Goal: Task Accomplishment & Management: Manage account settings

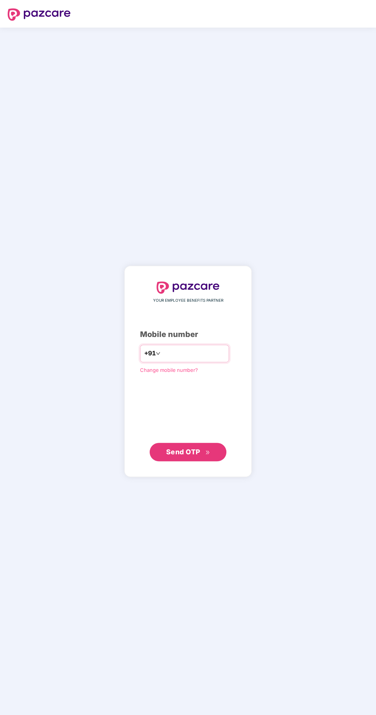
click at [217, 360] on input "number" at bounding box center [193, 353] width 63 height 12
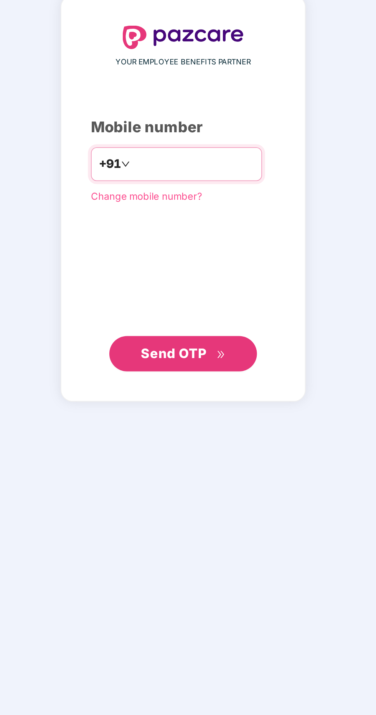
type input "**********"
click at [209, 461] on button "Send OTP" at bounding box center [187, 452] width 77 height 18
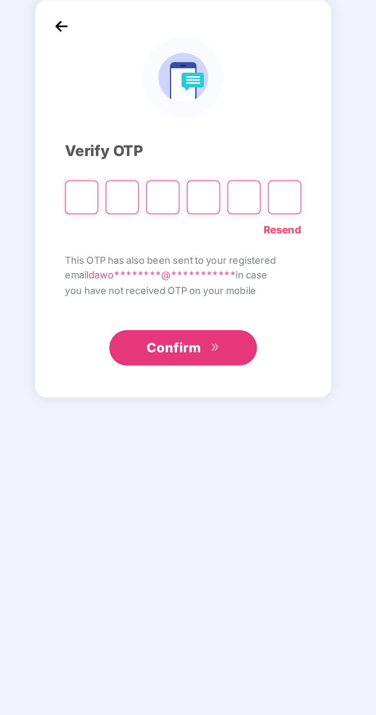
scroll to position [2, 0]
type input "*"
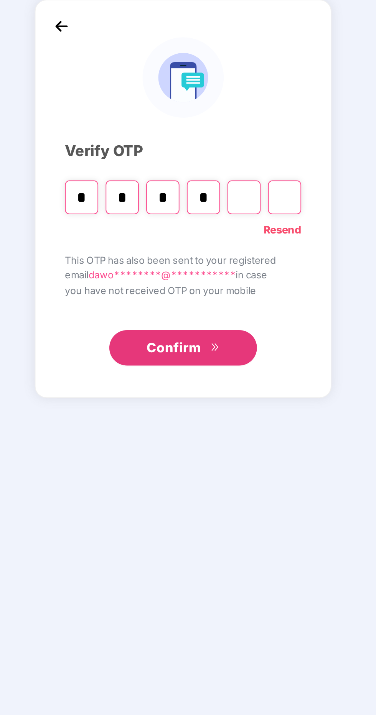
type input "*"
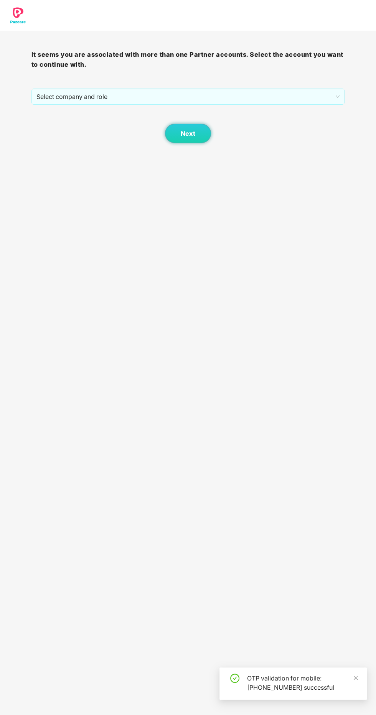
click at [245, 94] on span "Select company and role" at bounding box center [187, 96] width 303 height 15
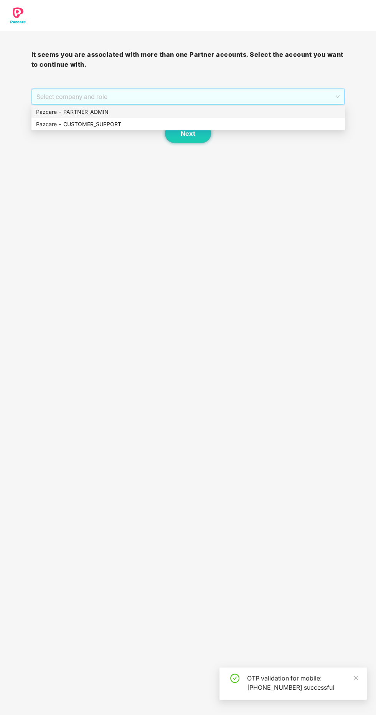
click at [176, 115] on div "Pazcare - PARTNER_ADMIN" at bounding box center [188, 112] width 304 height 8
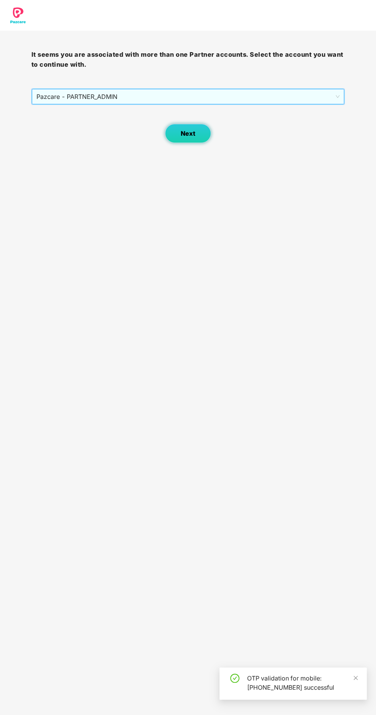
click at [208, 132] on button "Next" at bounding box center [188, 133] width 46 height 19
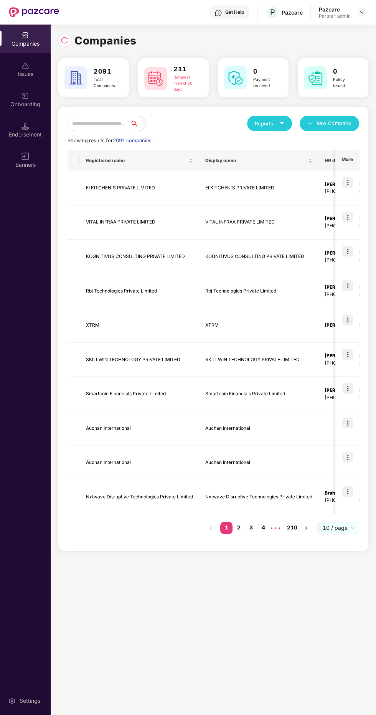
click at [130, 124] on input "text" at bounding box center [98, 123] width 62 height 15
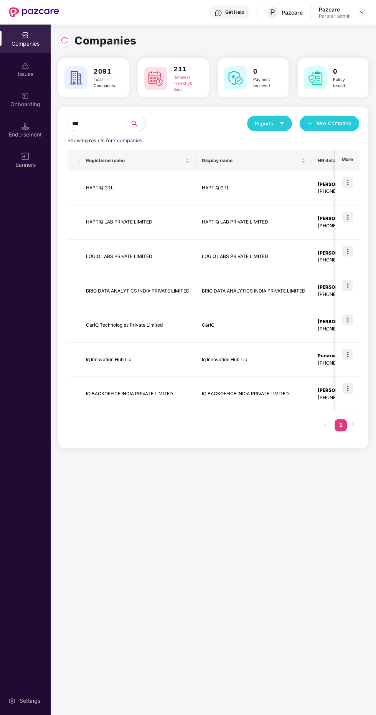
type input "**"
click at [351, 355] on img at bounding box center [347, 354] width 11 height 11
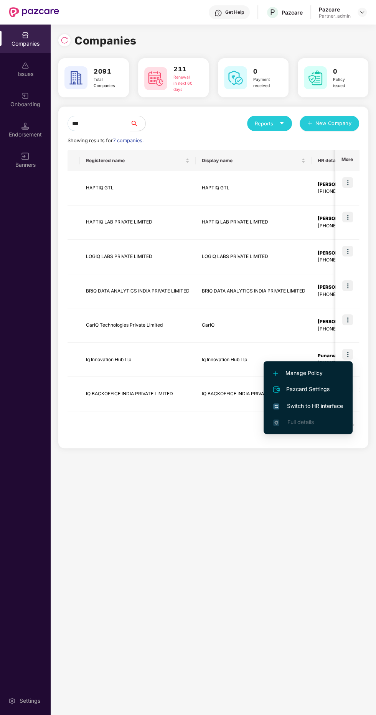
click at [327, 402] on span "Switch to HR interface" at bounding box center [308, 406] width 70 height 8
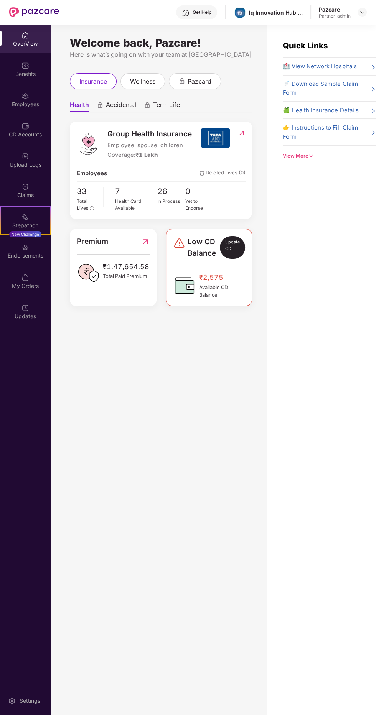
click at [12, 148] on div "Upload Logs" at bounding box center [25, 160] width 51 height 29
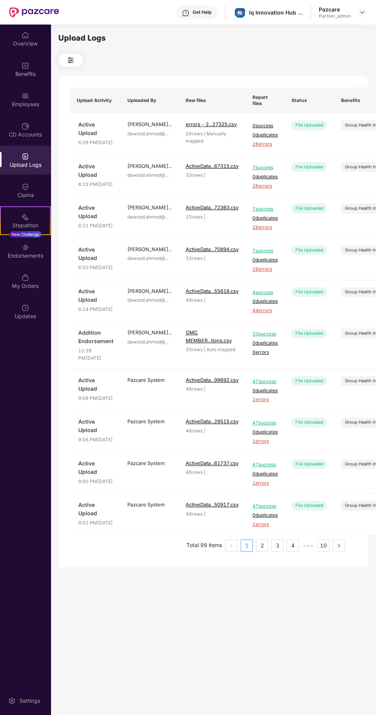
click at [20, 105] on div "Employees" at bounding box center [25, 104] width 51 height 8
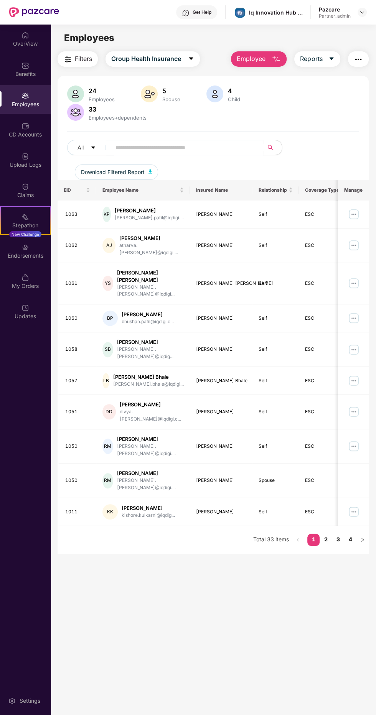
click at [360, 57] on img "button" at bounding box center [357, 59] width 9 height 9
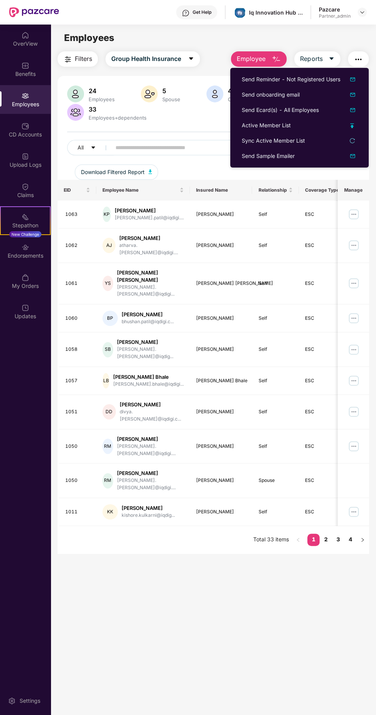
click at [338, 140] on div "Sync Active Member List" at bounding box center [298, 140] width 115 height 8
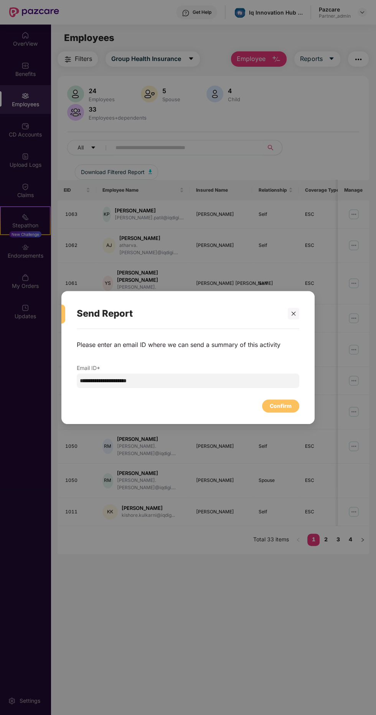
click at [289, 400] on div "Confirm" at bounding box center [280, 405] width 37 height 13
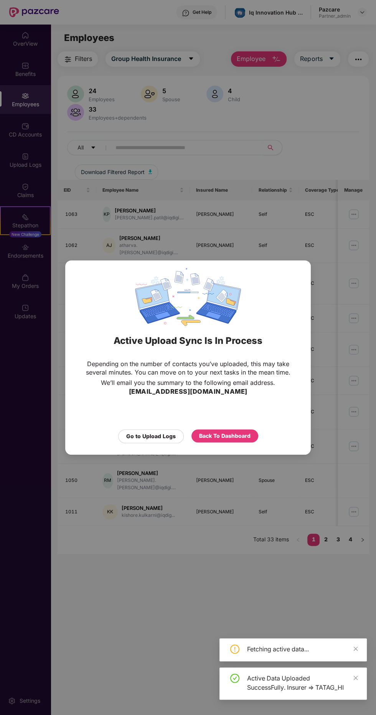
click at [133, 436] on div "Go to Upload Logs" at bounding box center [150, 436] width 49 height 8
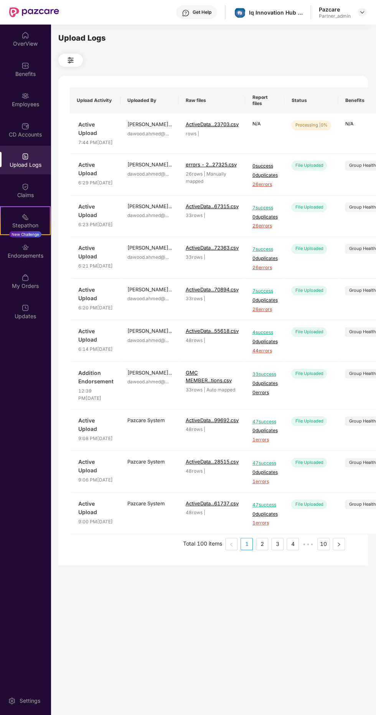
click at [361, 123] on p "N/A" at bounding box center [373, 123] width 56 height 7
click at [312, 141] on td "Processing | 0%" at bounding box center [311, 133] width 54 height 40
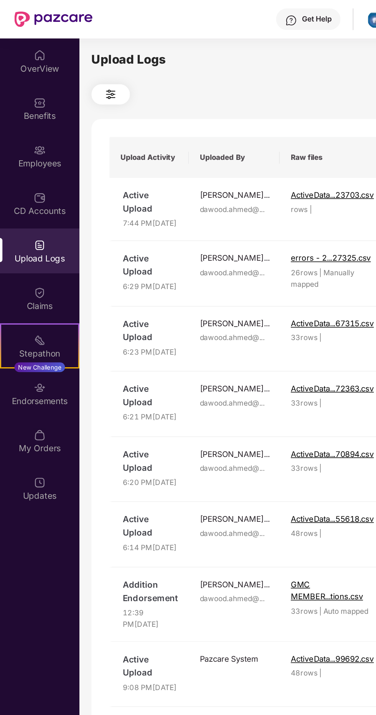
click at [14, 97] on div "Employees" at bounding box center [25, 99] width 51 height 29
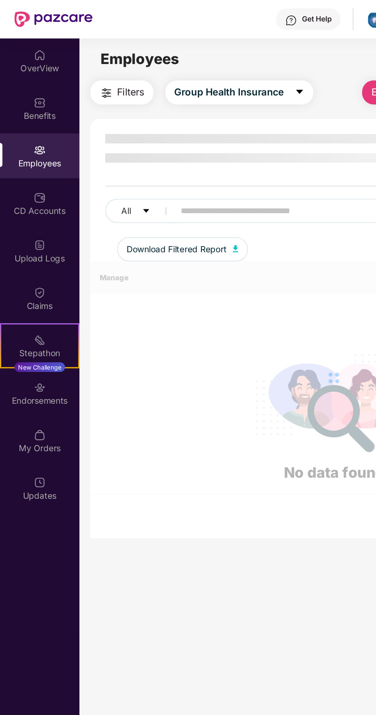
click at [18, 159] on div "Upload Logs" at bounding box center [25, 160] width 51 height 29
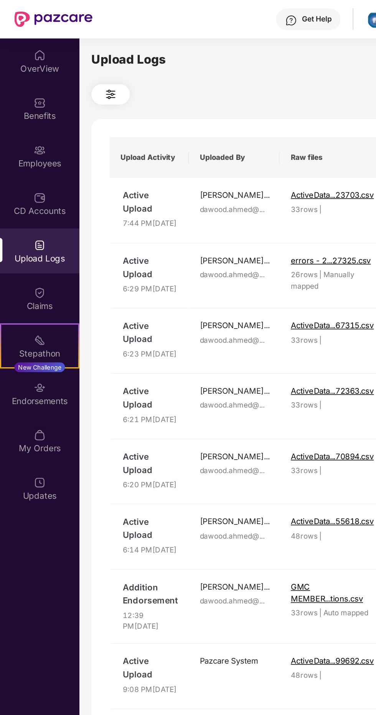
click at [15, 98] on div "Employees" at bounding box center [25, 99] width 51 height 29
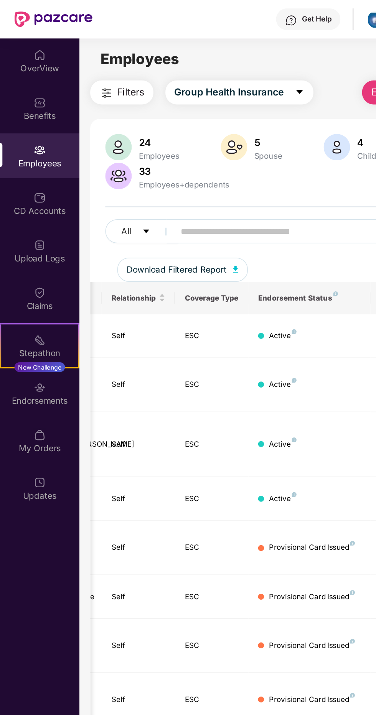
scroll to position [0, 0]
click at [15, 154] on div "Upload Logs" at bounding box center [25, 160] width 51 height 29
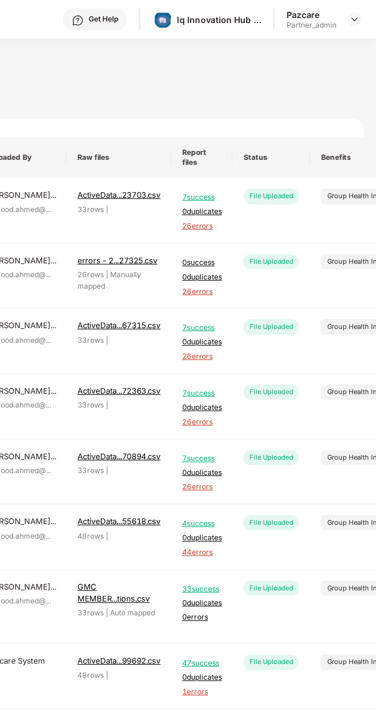
click at [357, 133] on td "Group Health Insurance" at bounding box center [367, 134] width 69 height 42
click at [267, 148] on span "26 errors" at bounding box center [264, 144] width 25 height 7
